Goal: Information Seeking & Learning: Learn about a topic

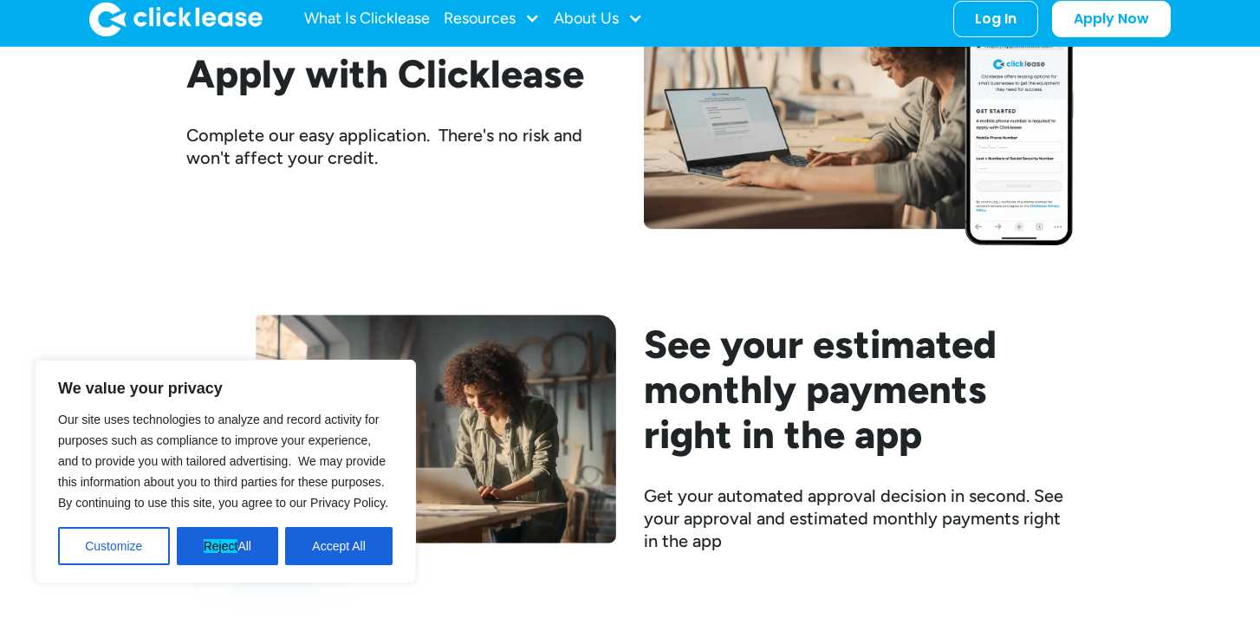
scroll to position [2104, 0]
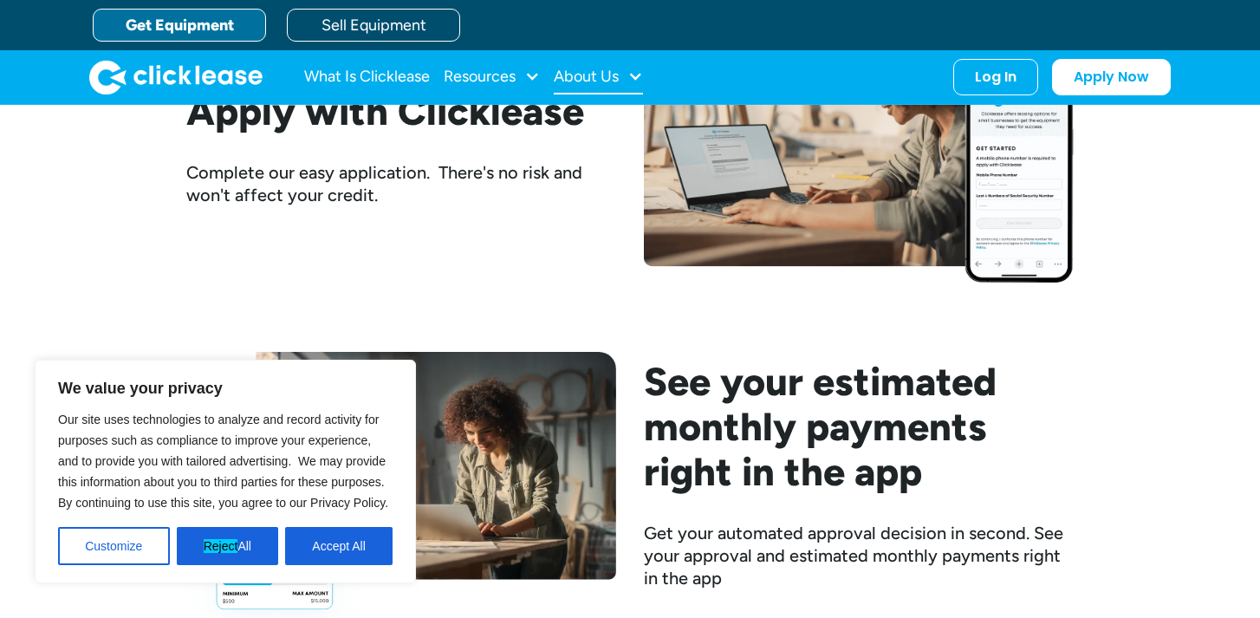
click at [640, 67] on div "About Us" at bounding box center [598, 77] width 89 height 35
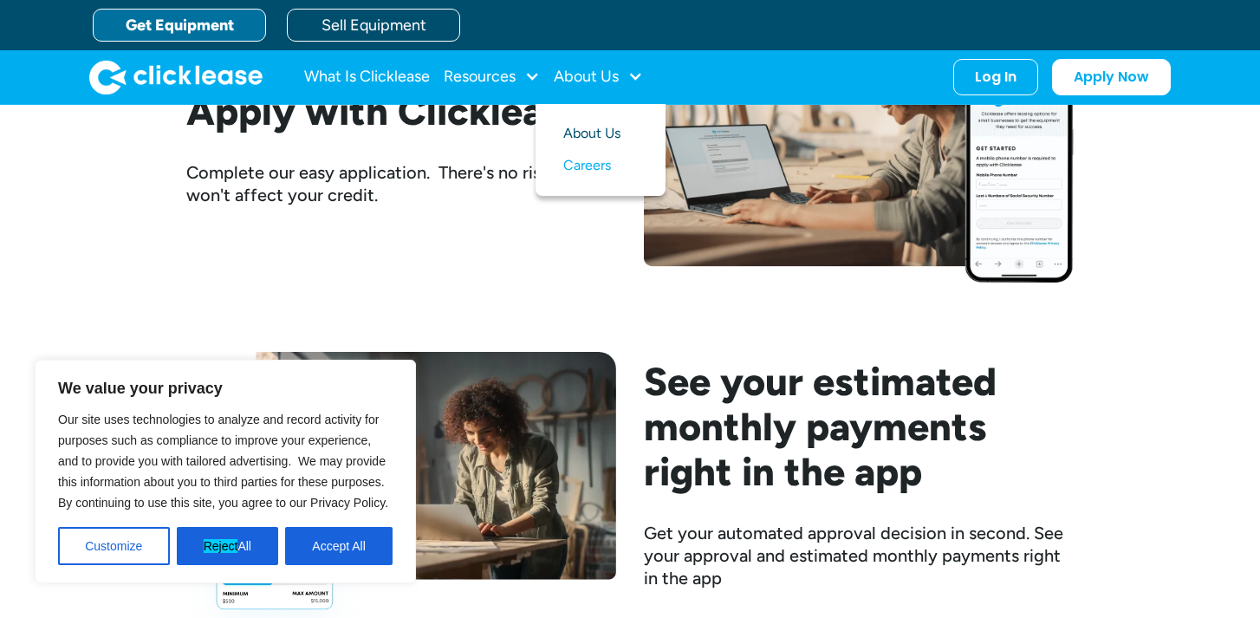
click at [606, 140] on link "About Us" at bounding box center [600, 134] width 75 height 32
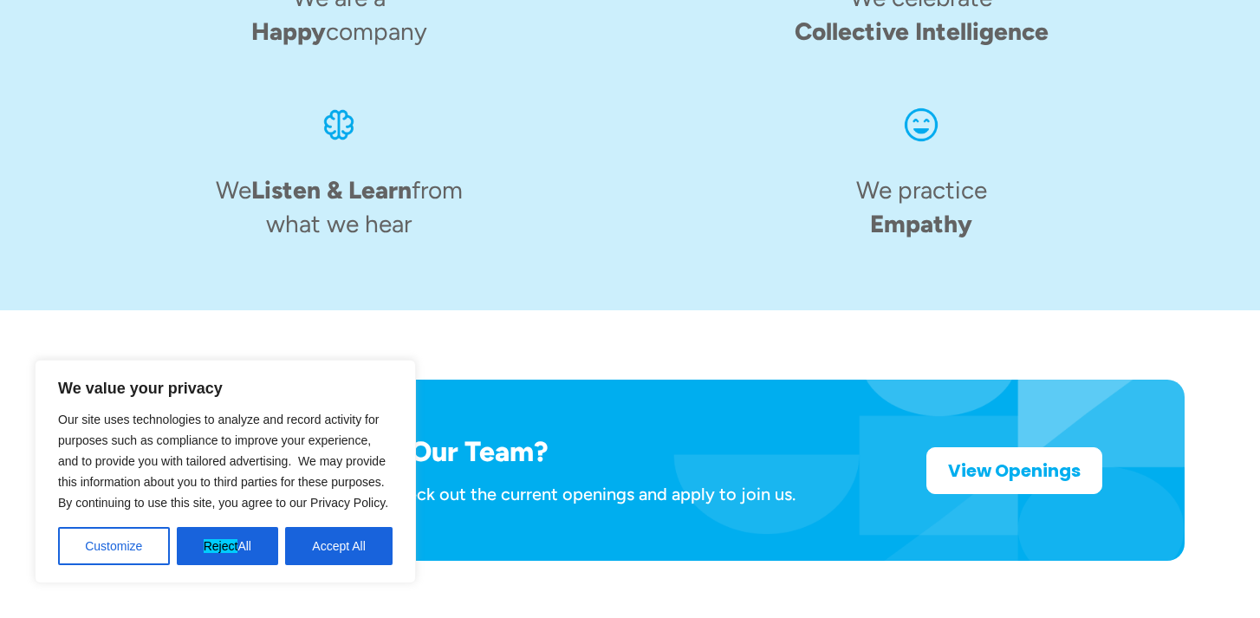
scroll to position [2795, 0]
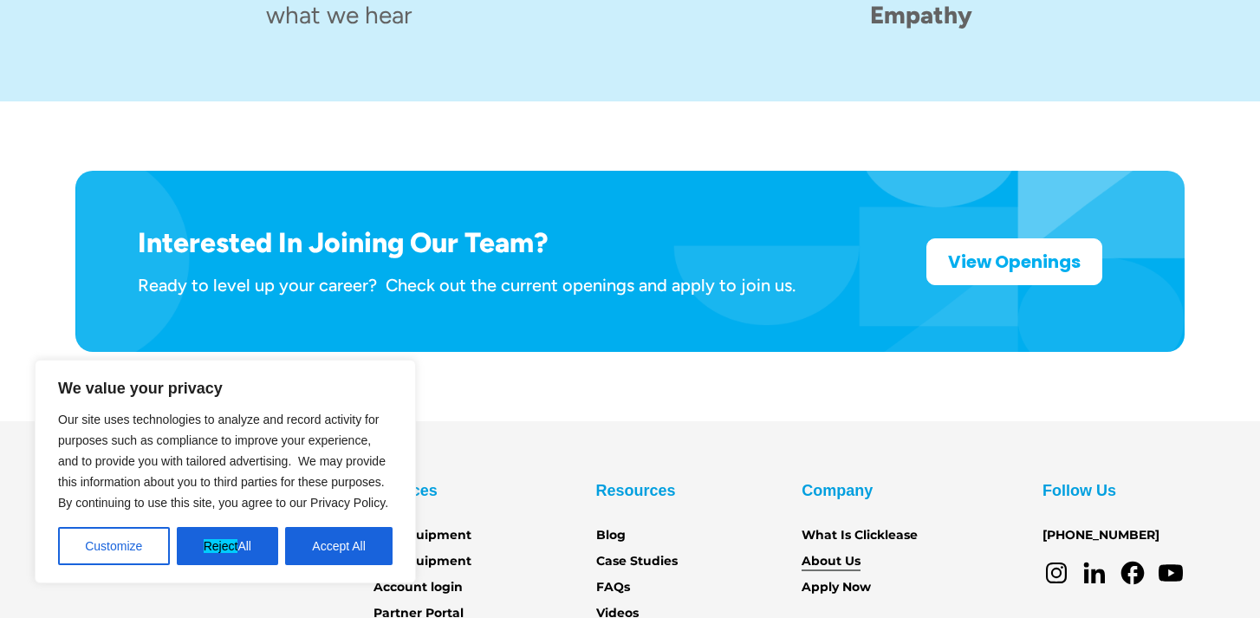
click at [822, 552] on link "About Us" at bounding box center [831, 561] width 59 height 19
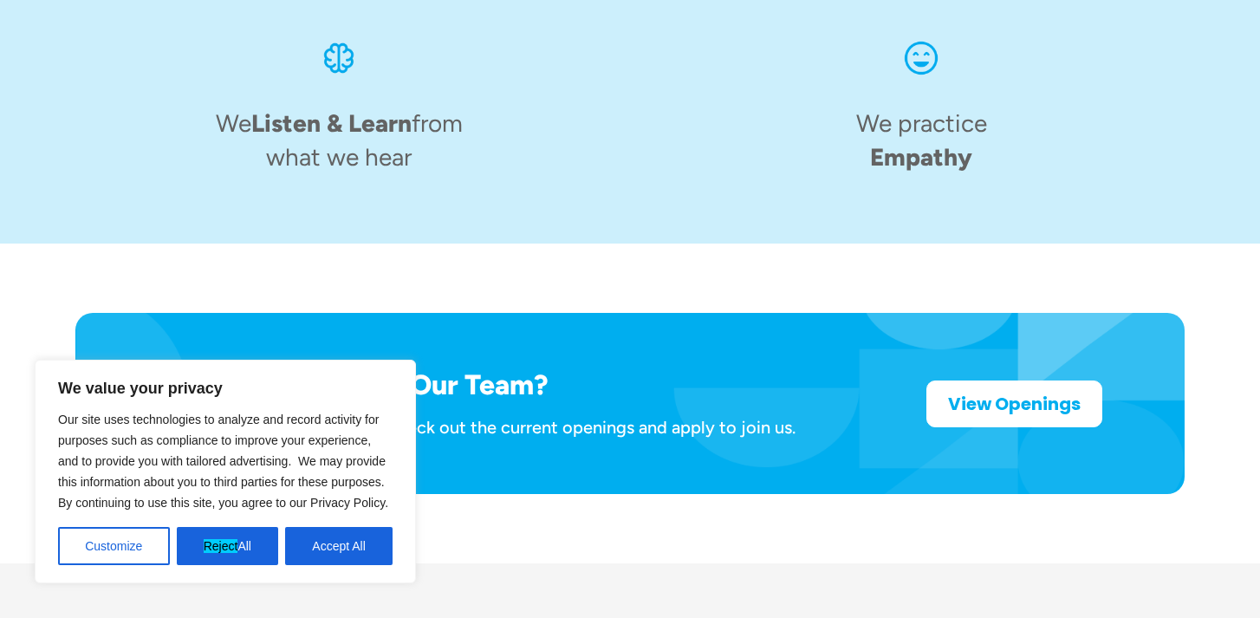
scroll to position [2868, 0]
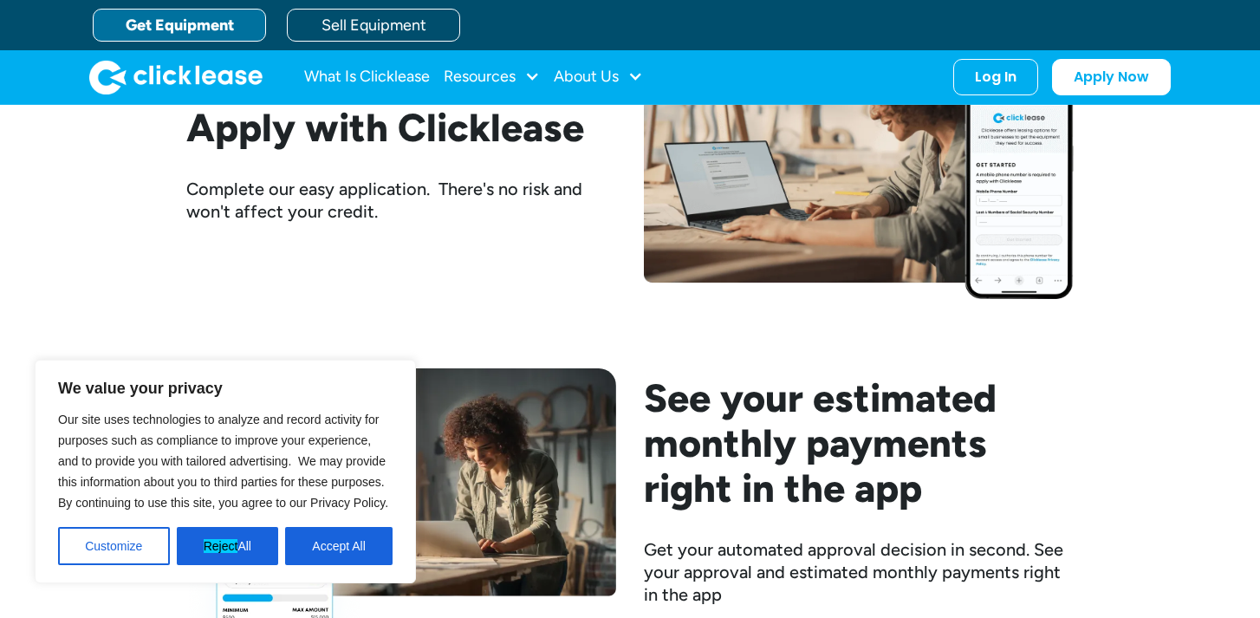
scroll to position [1951, 0]
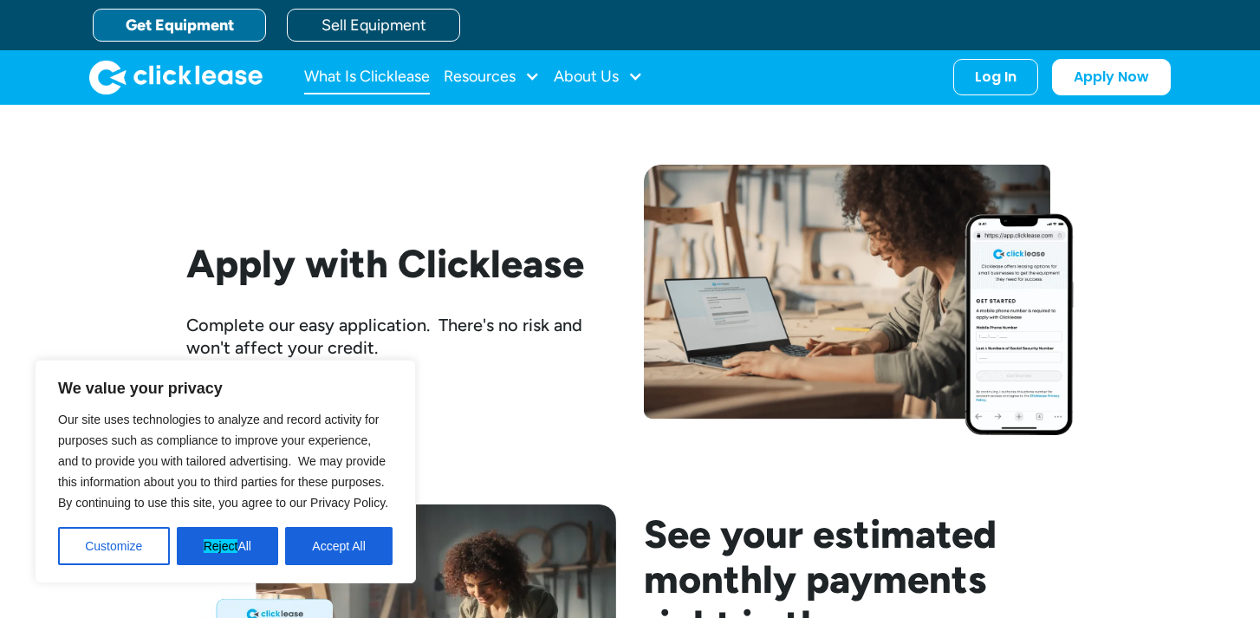
click at [361, 79] on link "What Is Clicklease" at bounding box center [367, 77] width 126 height 35
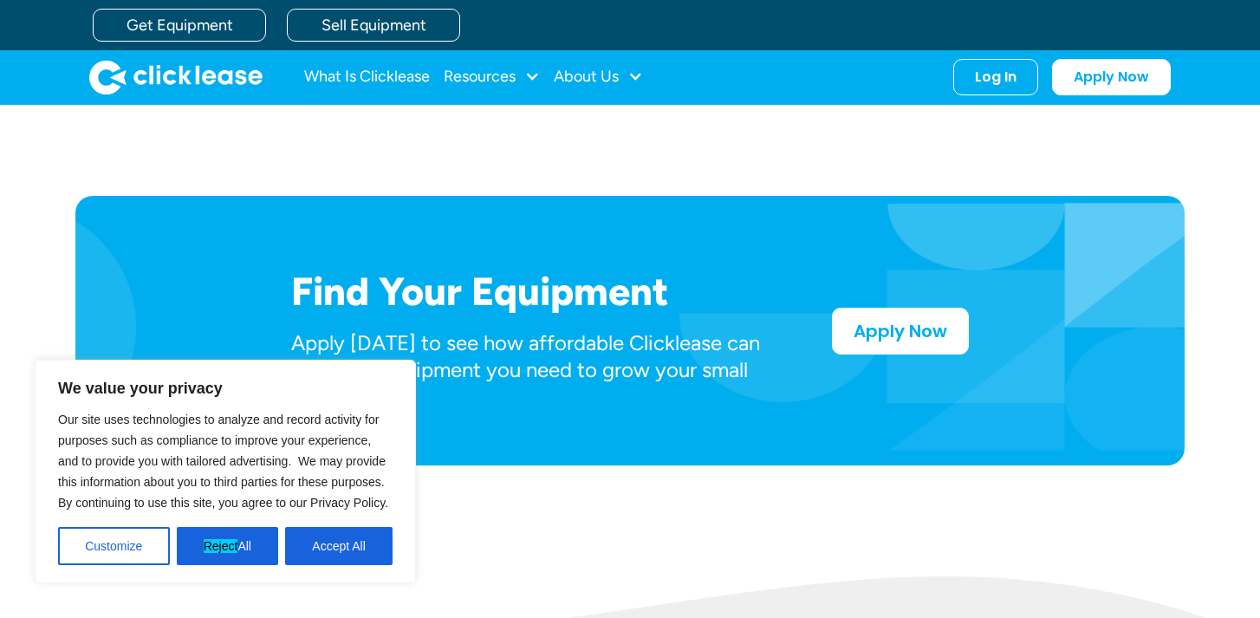
scroll to position [730, 0]
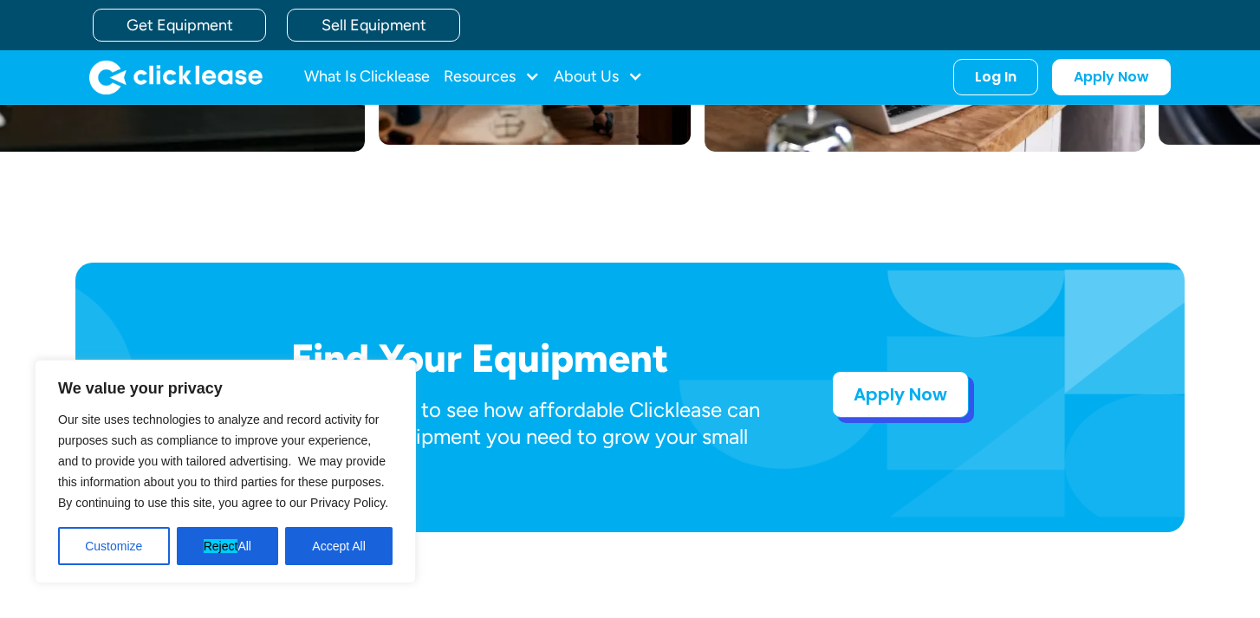
click at [920, 403] on link "Apply Now" at bounding box center [900, 394] width 137 height 47
